Goal: Find specific page/section: Find specific page/section

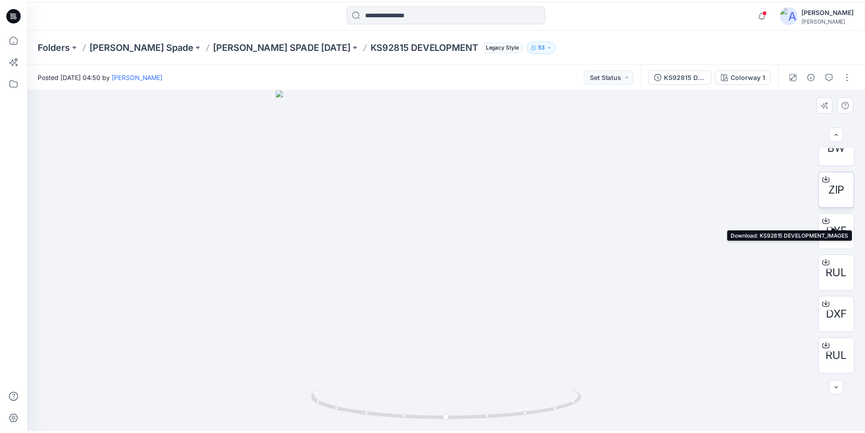
scroll to position [15, 0]
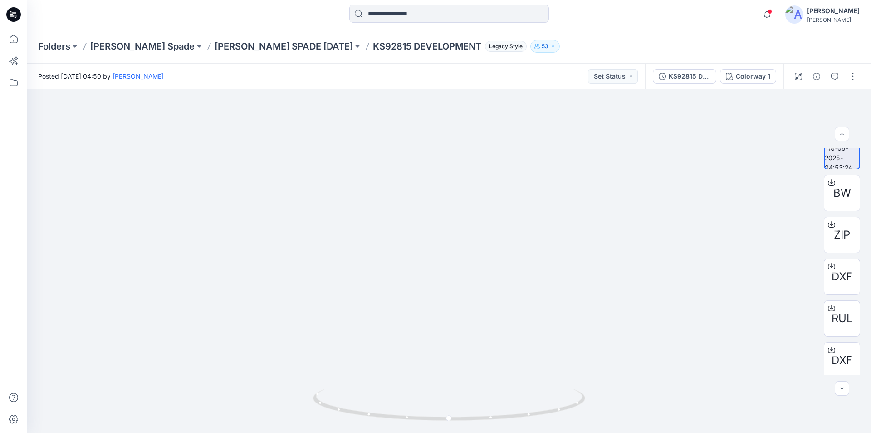
drag, startPoint x: 463, startPoint y: 173, endPoint x: 425, endPoint y: 446, distance: 275.4
click at [12, 43] on icon at bounding box center [14, 39] width 8 height 8
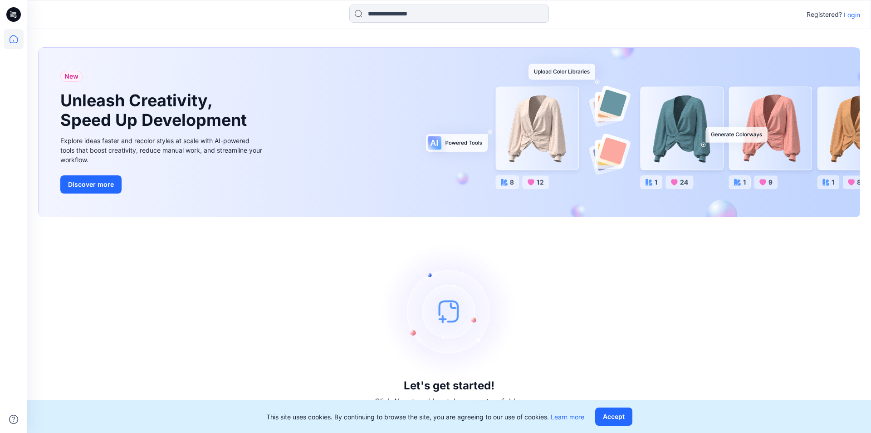
click at [850, 12] on p "Login" at bounding box center [852, 15] width 16 height 10
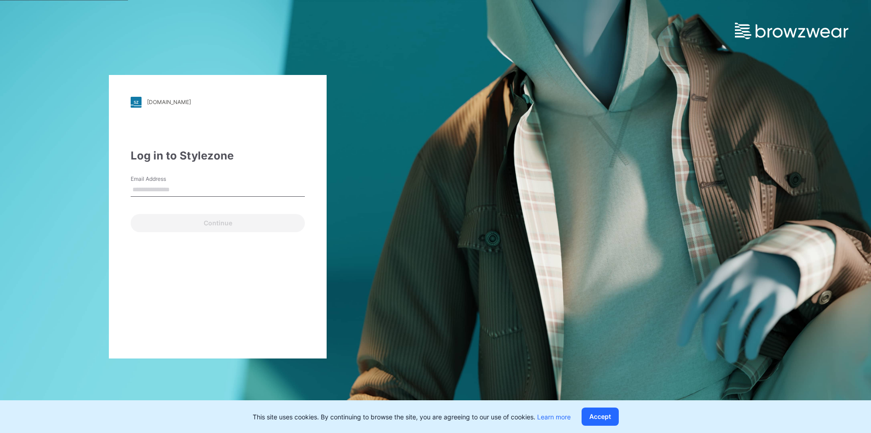
click at [182, 184] on input "Email Address" at bounding box center [218, 190] width 174 height 14
type input "**********"
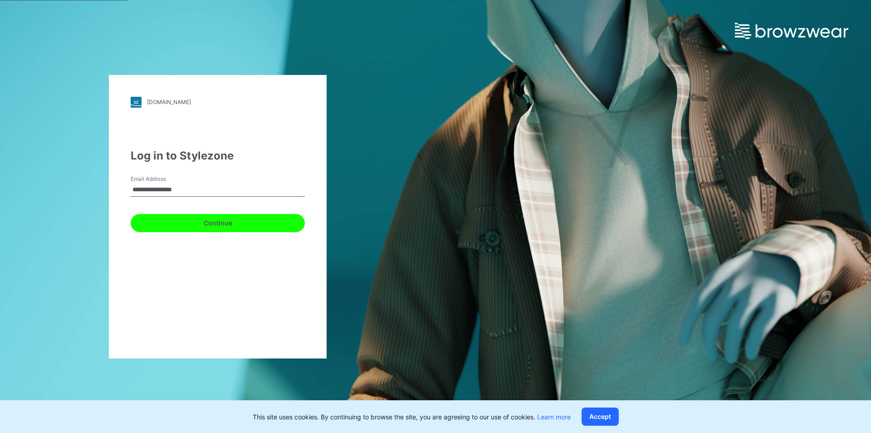
click at [177, 221] on button "Continue" at bounding box center [218, 223] width 174 height 18
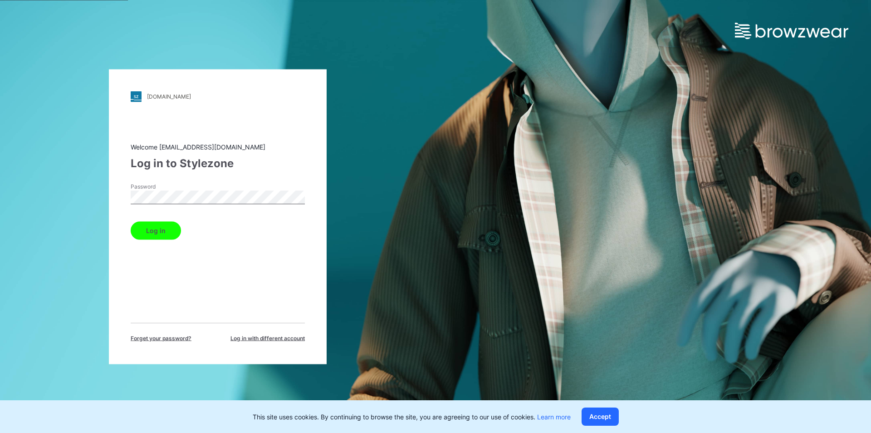
click at [158, 228] on button "Log in" at bounding box center [156, 230] width 50 height 18
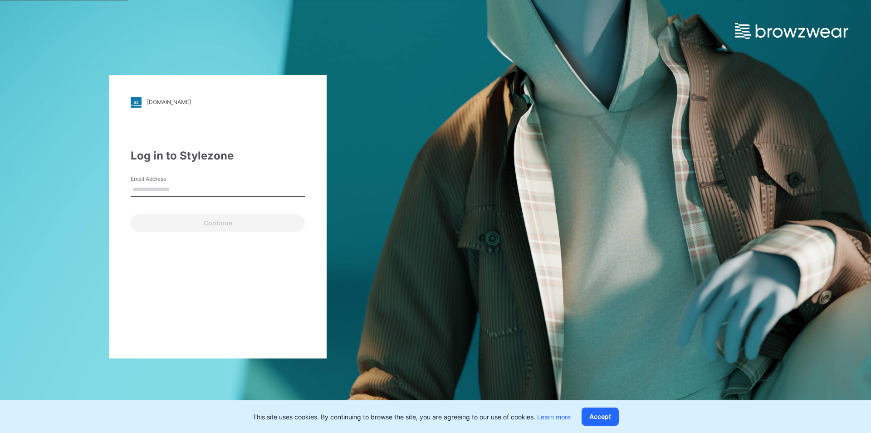
click at [161, 186] on input "Email Address" at bounding box center [218, 190] width 174 height 14
type input "**********"
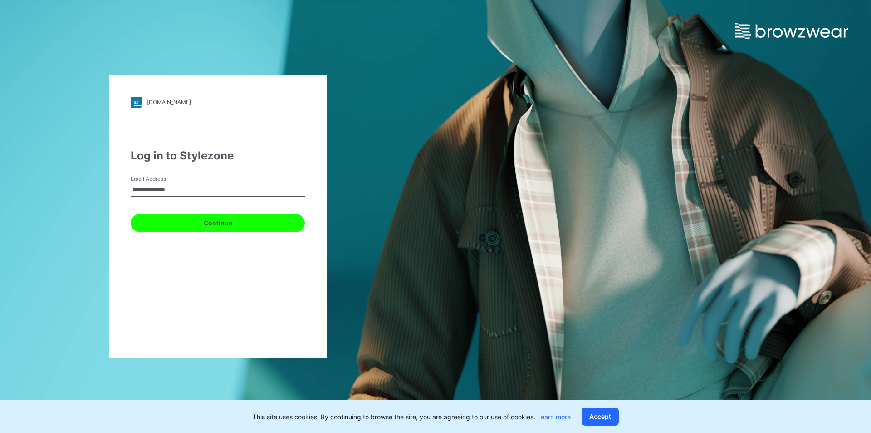
click at [170, 222] on button "Continue" at bounding box center [218, 223] width 174 height 18
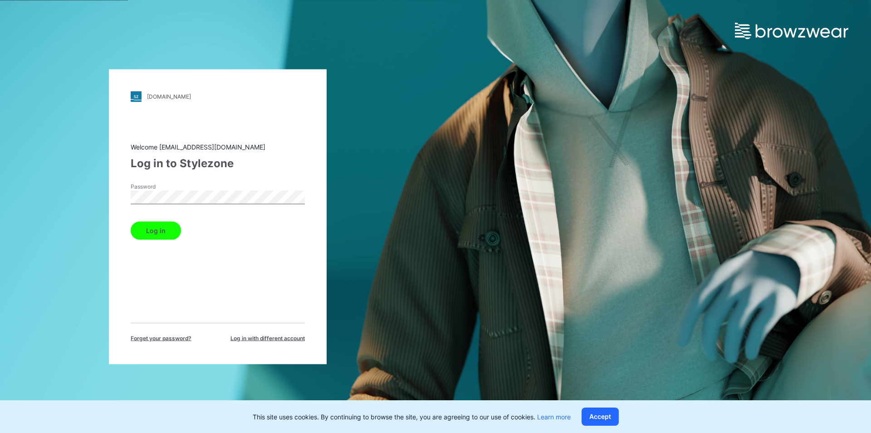
click at [158, 232] on button "Log in" at bounding box center [156, 230] width 50 height 18
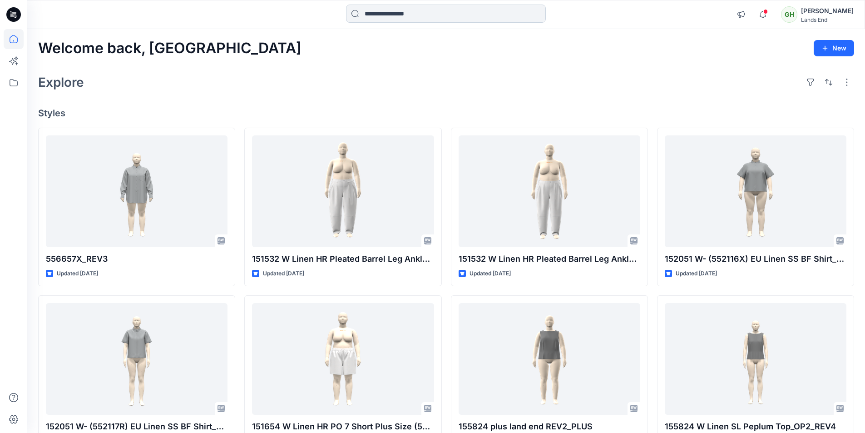
click at [378, 15] on input at bounding box center [446, 14] width 200 height 18
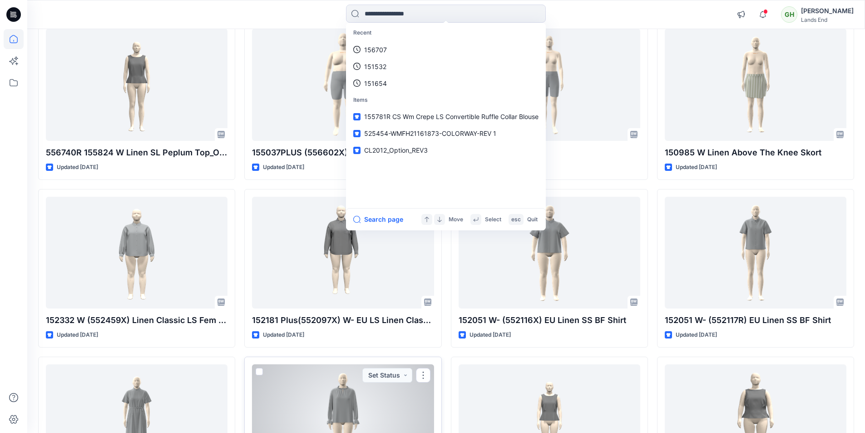
scroll to position [731, 0]
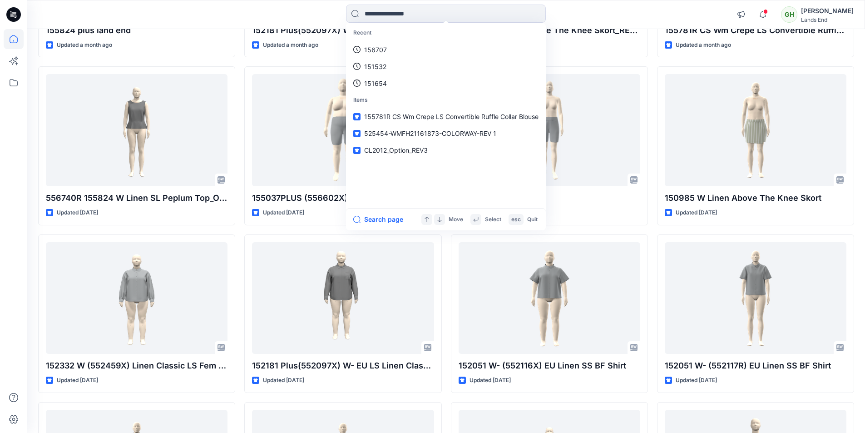
click at [30, 150] on div "Welcome back, Gayan New Explore Styles 556657X_REV3 Updated 4 days ago 152051 W…" at bounding box center [445, 118] width 837 height 1641
click at [415, 15] on input at bounding box center [446, 14] width 200 height 18
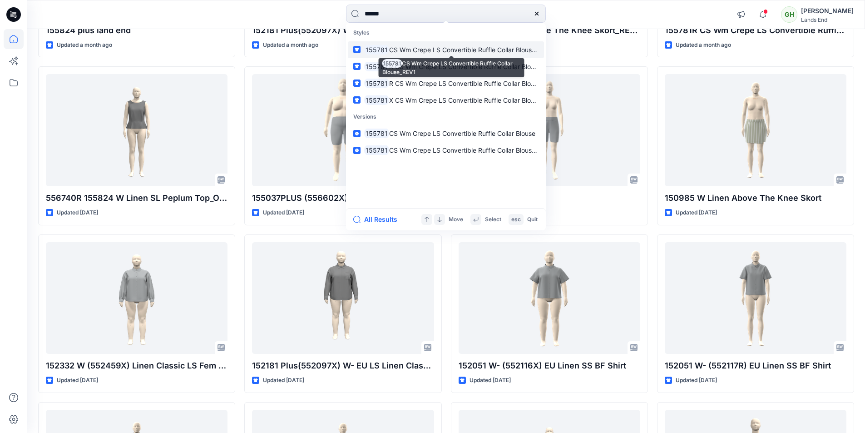
type input "******"
click at [424, 50] on span "CS Wm Crepe LS Convertible Ruffle Collar Blouse_REV1" at bounding box center [471, 50] width 164 height 8
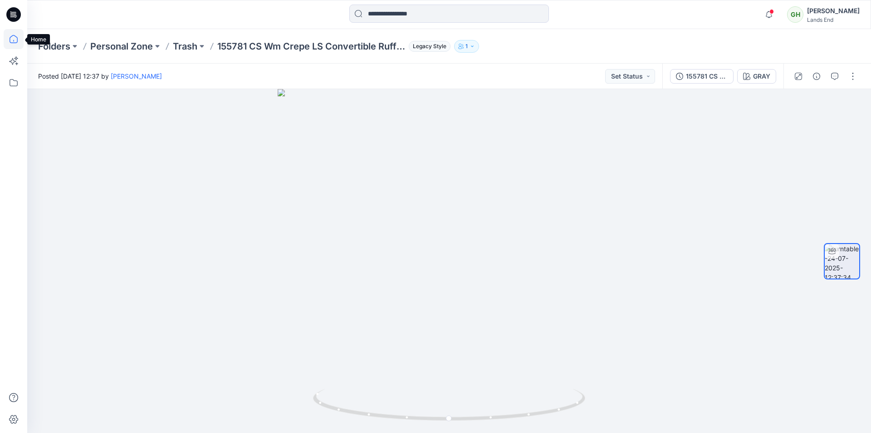
click at [15, 42] on icon at bounding box center [14, 39] width 20 height 20
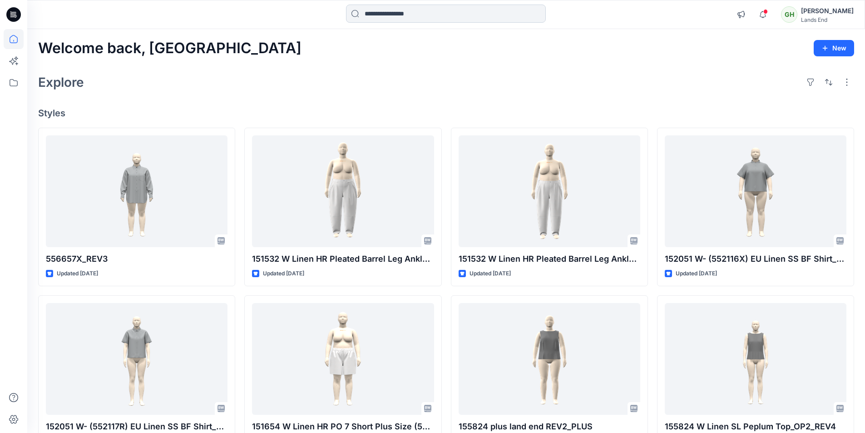
click at [423, 19] on input at bounding box center [446, 14] width 200 height 18
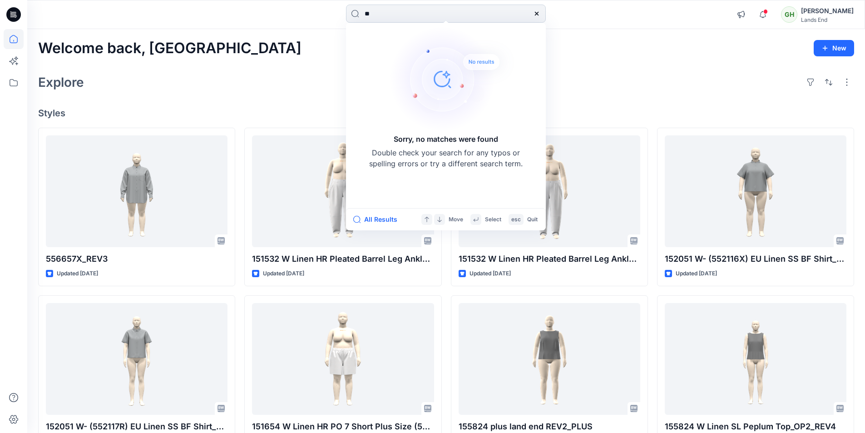
type input "*"
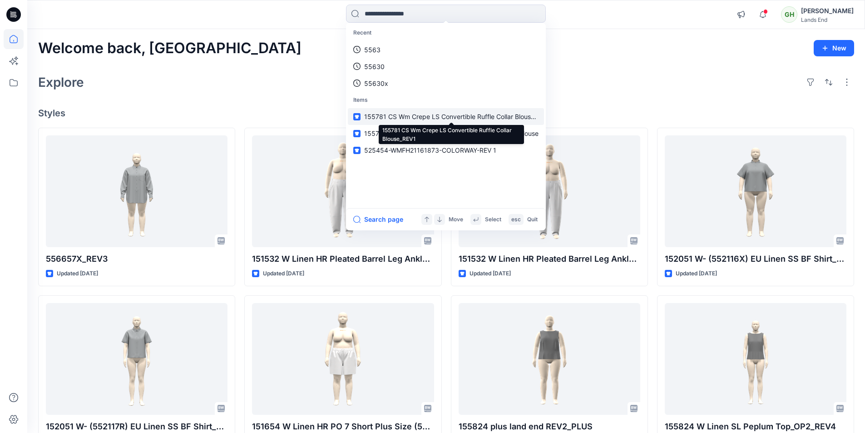
click at [425, 118] on span "155781 CS Wm Crepe LS Convertible Ruffle Collar Blouse_REV1" at bounding box center [458, 117] width 188 height 8
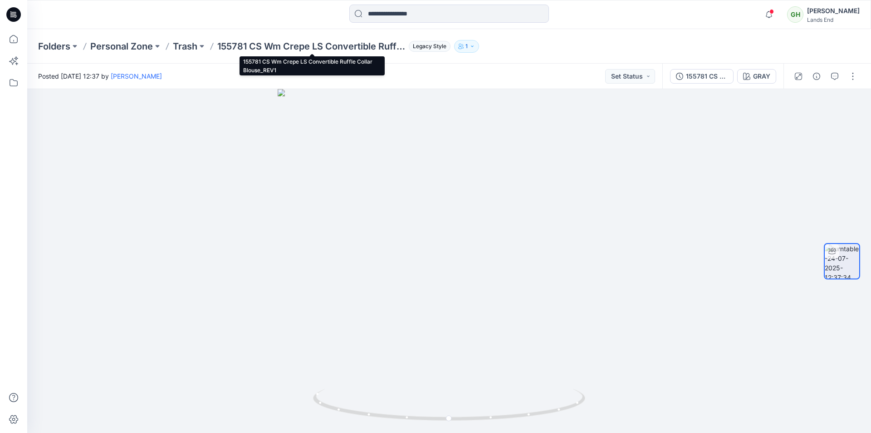
click at [246, 44] on p "155781 CS Wm Crepe LS Convertible Ruffle Collar Blouse_REV1" at bounding box center [311, 46] width 188 height 13
click at [404, 10] on input at bounding box center [450, 14] width 200 height 18
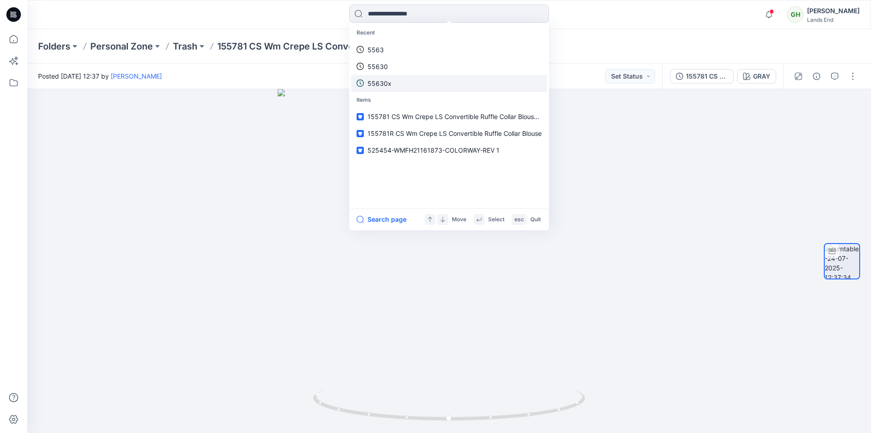
click at [379, 80] on p "55630x" at bounding box center [380, 84] width 24 height 10
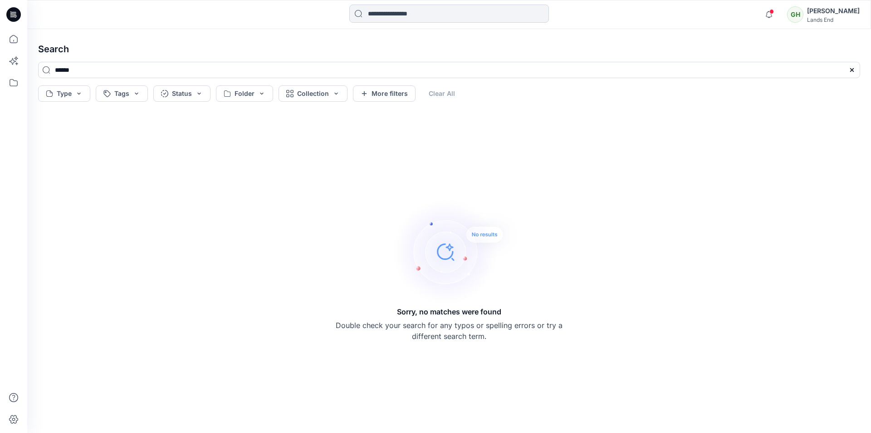
click at [414, 15] on input at bounding box center [450, 14] width 200 height 18
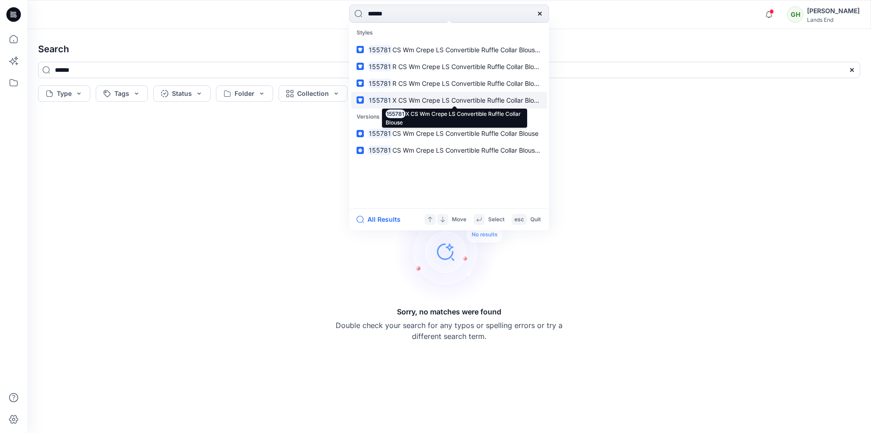
type input "******"
click at [408, 101] on span "X CS Wm Crepe LS Convertible Ruffle Collar Blouse" at bounding box center [469, 100] width 152 height 8
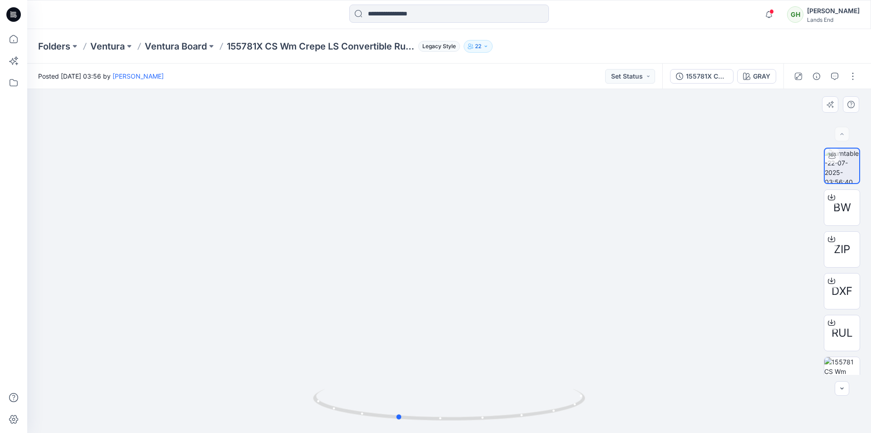
drag, startPoint x: 450, startPoint y: 418, endPoint x: 670, endPoint y: 411, distance: 220.7
click at [670, 411] on div at bounding box center [449, 261] width 844 height 344
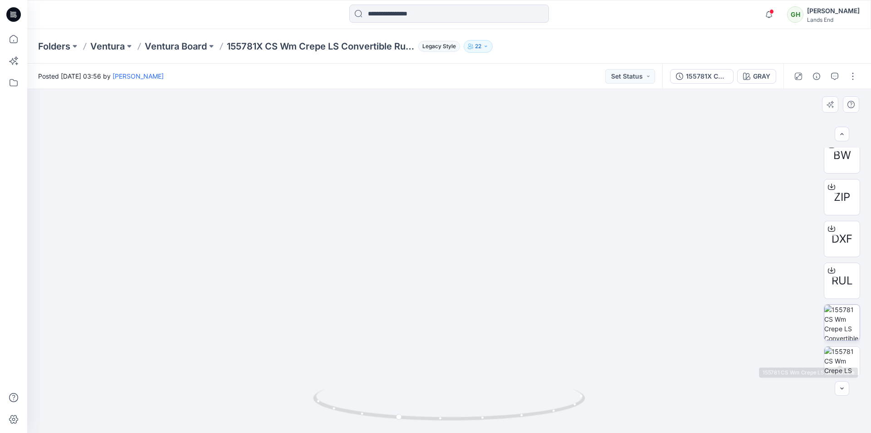
scroll to position [102, 0]
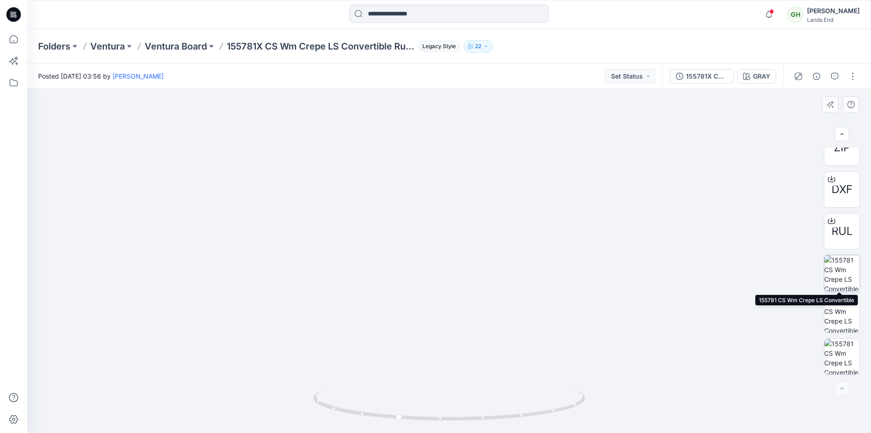
click at [839, 273] on img at bounding box center [842, 272] width 35 height 35
click at [393, 12] on input at bounding box center [450, 14] width 200 height 18
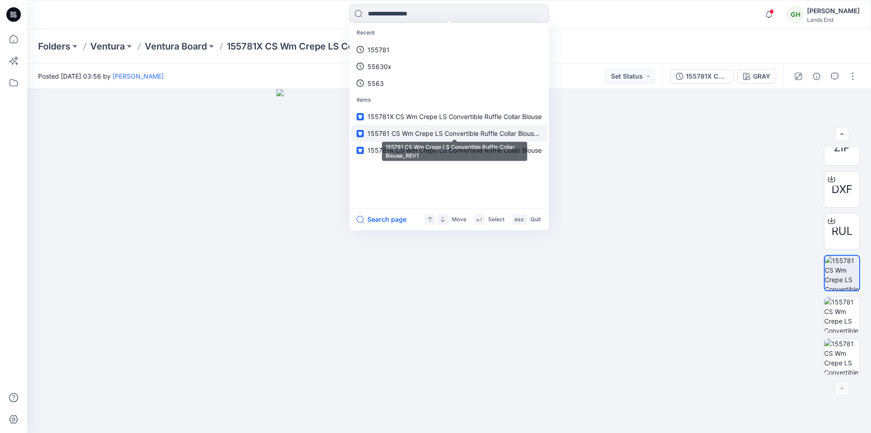
click at [394, 130] on span "155781 CS Wm Crepe LS Convertible Ruffle Collar Blouse_REV1" at bounding box center [462, 133] width 188 height 8
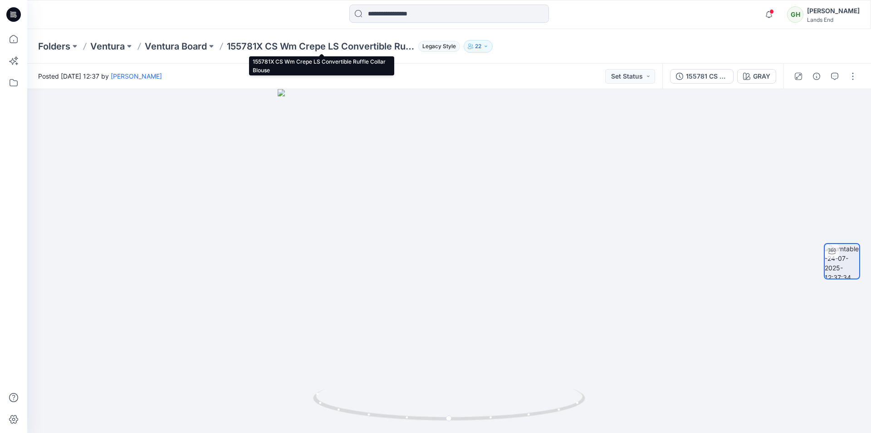
click at [305, 50] on p "155781X CS Wm Crepe LS Convertible Ruffle Collar Blouse" at bounding box center [321, 46] width 188 height 13
click at [377, 15] on input at bounding box center [450, 14] width 200 height 18
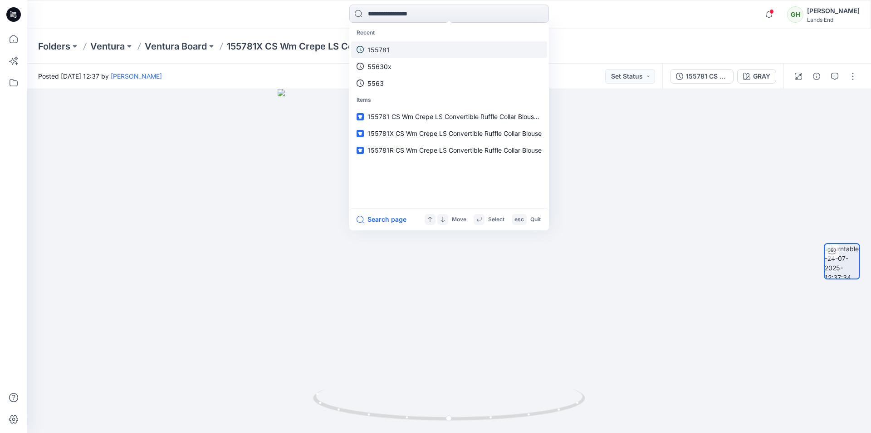
click at [373, 49] on p "155781" at bounding box center [379, 50] width 22 height 10
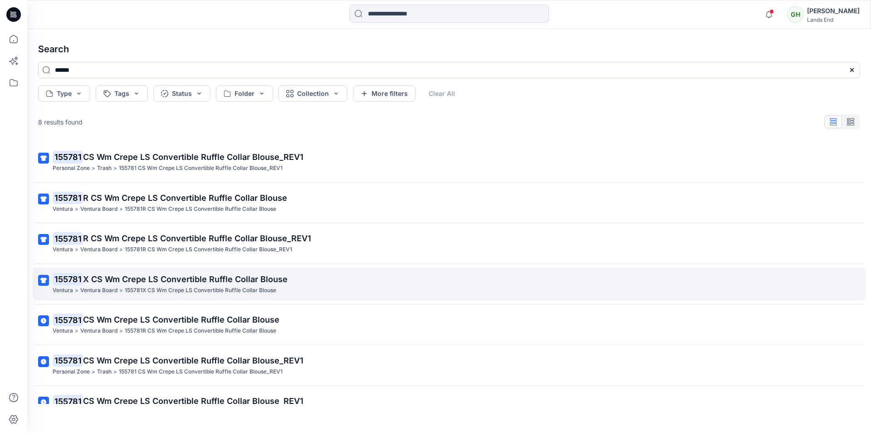
scroll to position [45, 0]
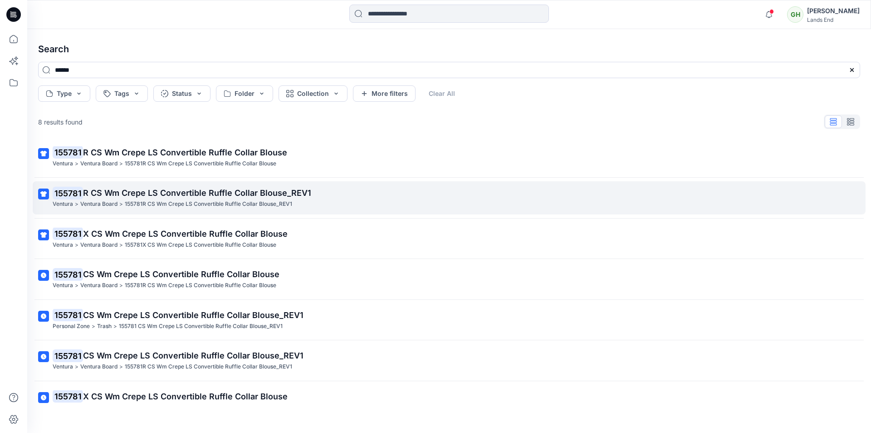
click at [212, 199] on p "155781 R CS Wm Crepe LS Convertible Ruffle Collar Blouse_REV1" at bounding box center [449, 193] width 792 height 13
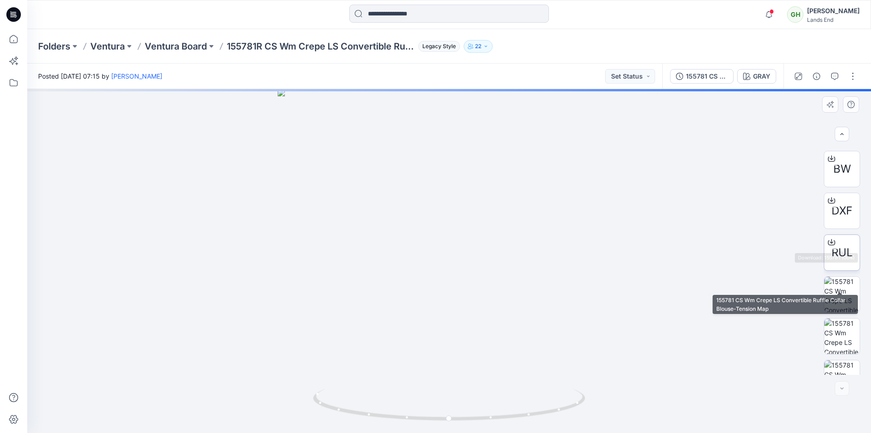
scroll to position [60, 0]
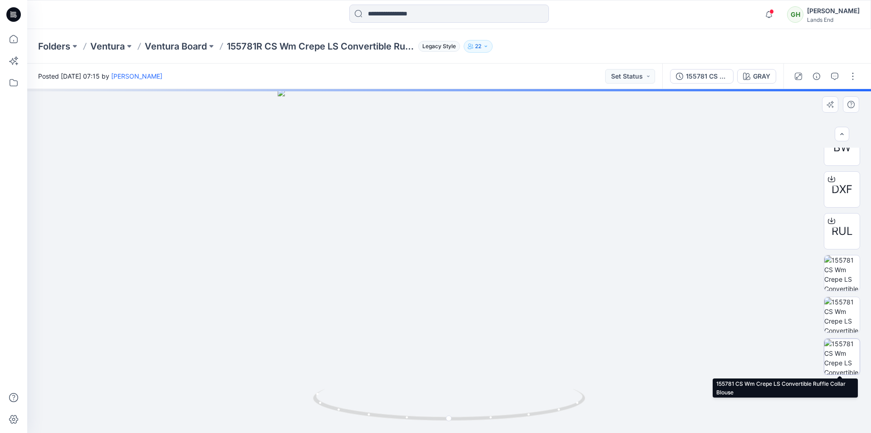
click at [845, 350] on img at bounding box center [842, 356] width 35 height 35
